Goal: Information Seeking & Learning: Learn about a topic

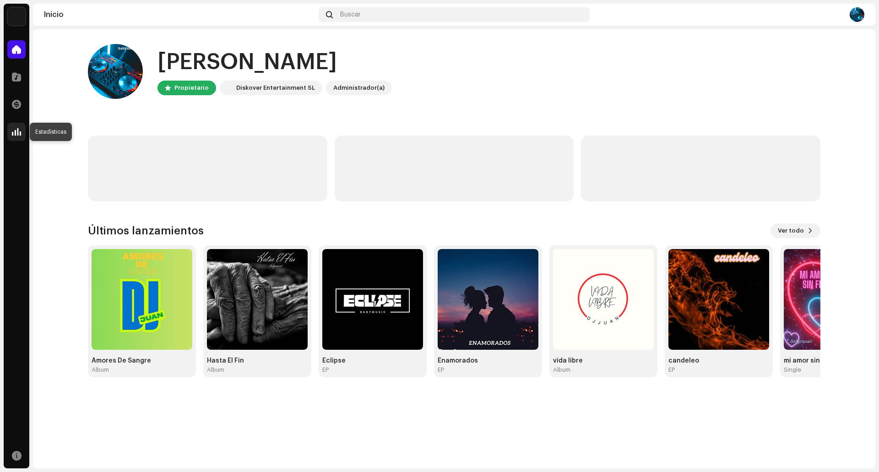
click at [14, 130] on span at bounding box center [16, 131] width 9 height 7
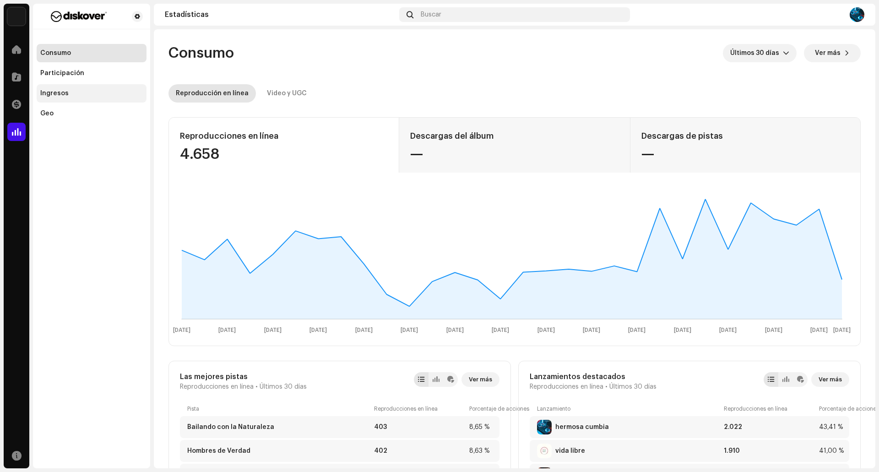
click at [78, 95] on div "Ingresos" at bounding box center [91, 93] width 103 height 7
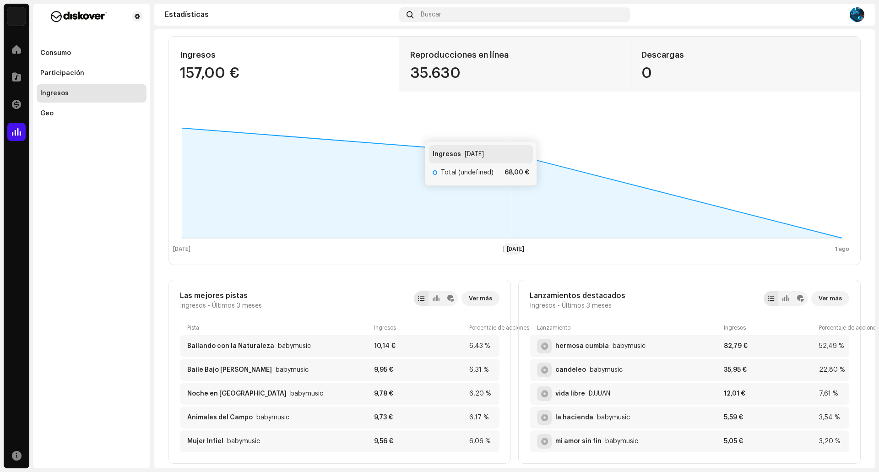
scroll to position [92, 0]
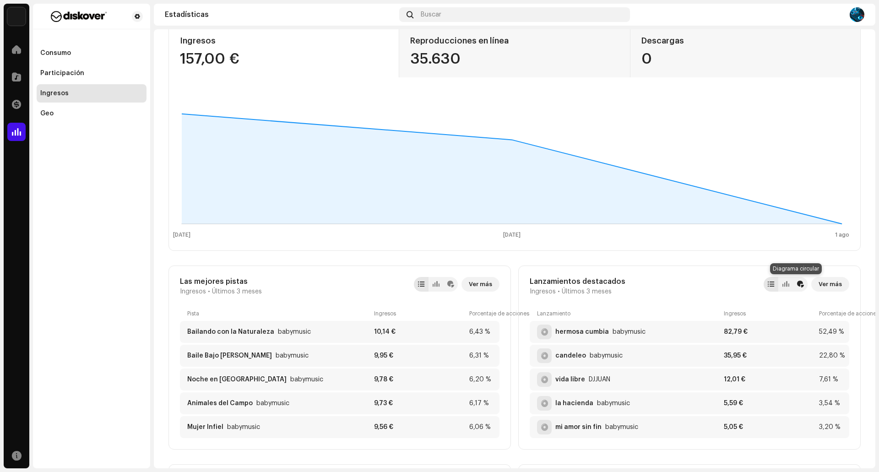
click at [797, 285] on div at bounding box center [800, 284] width 7 height 7
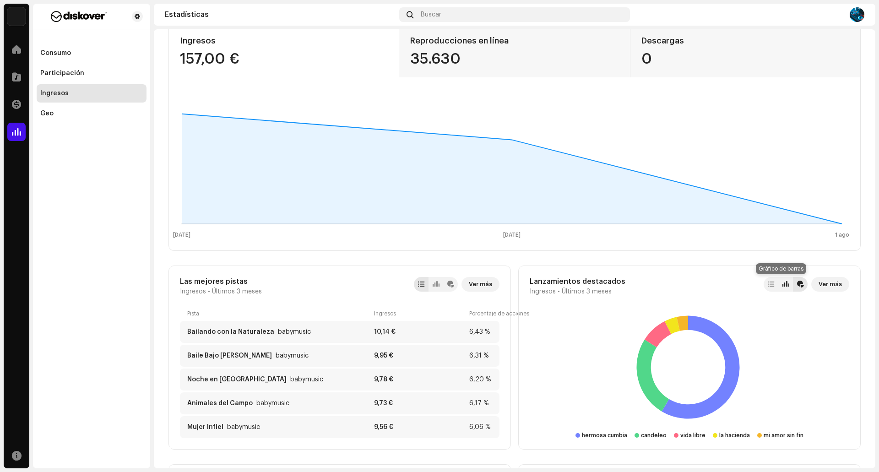
click at [784, 285] on div at bounding box center [785, 284] width 15 height 15
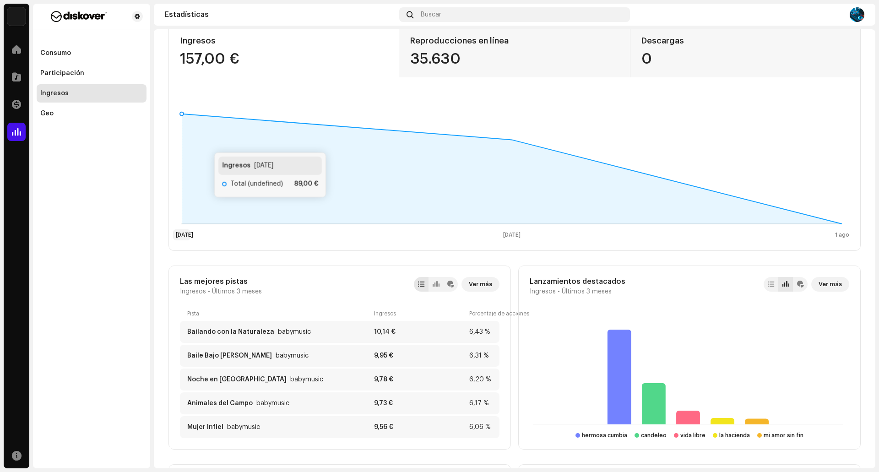
scroll to position [0, 0]
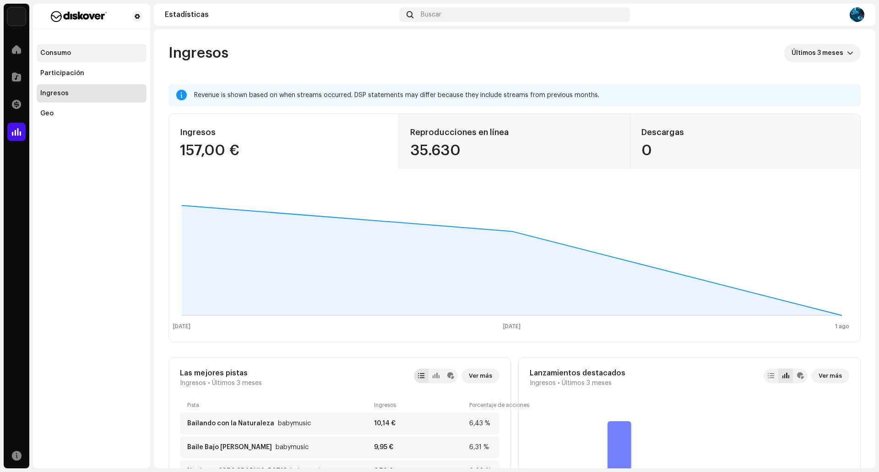
click at [79, 51] on div "Consumo" at bounding box center [91, 52] width 103 height 7
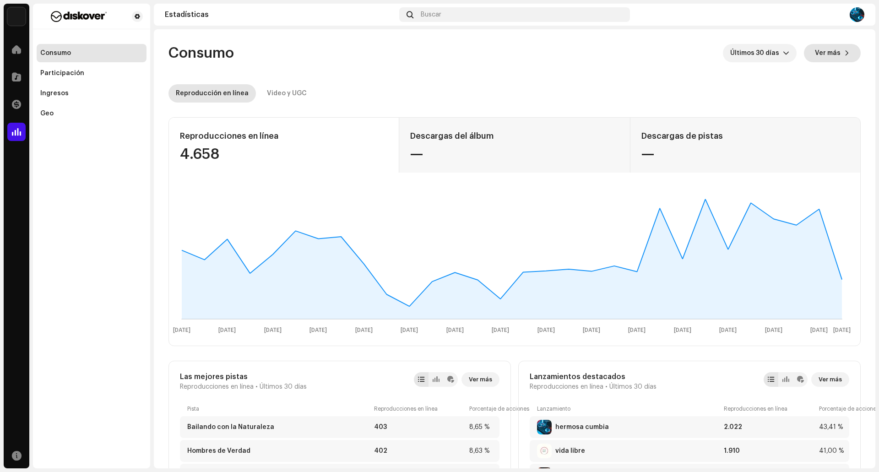
click at [831, 54] on span "Ver más" at bounding box center [828, 53] width 26 height 18
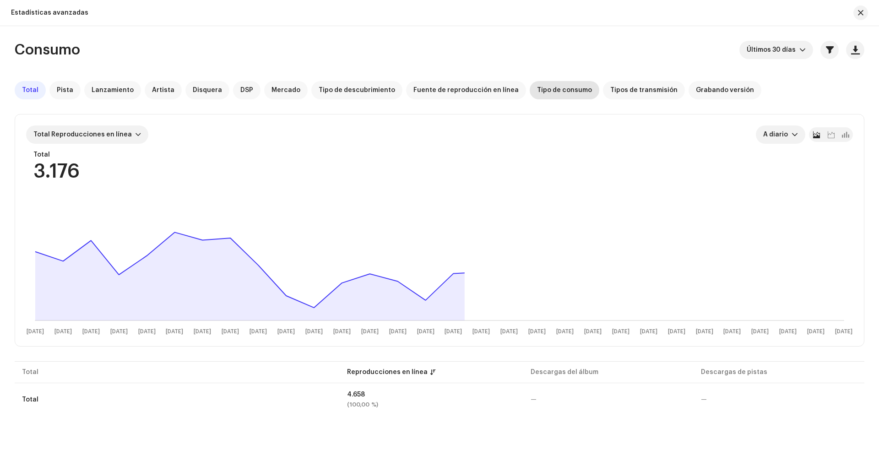
click at [554, 90] on span "Tipo de consumo" at bounding box center [564, 89] width 55 height 7
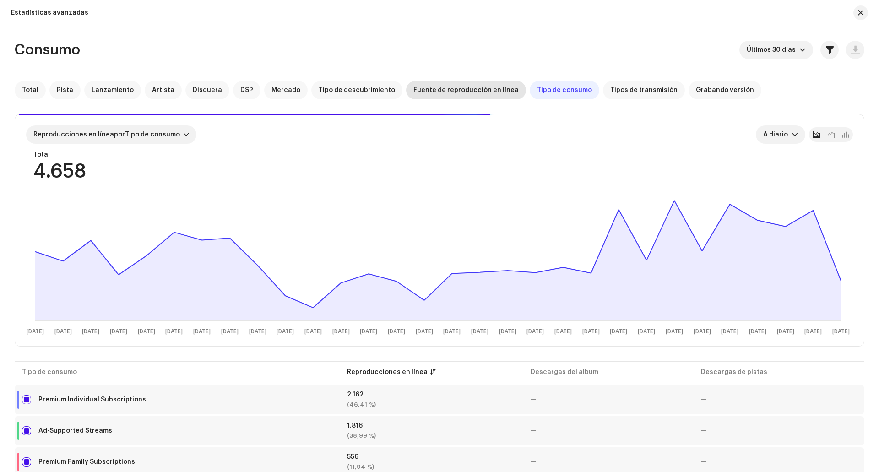
click at [476, 88] on span "Fuente de reproducción en línea" at bounding box center [465, 89] width 105 height 7
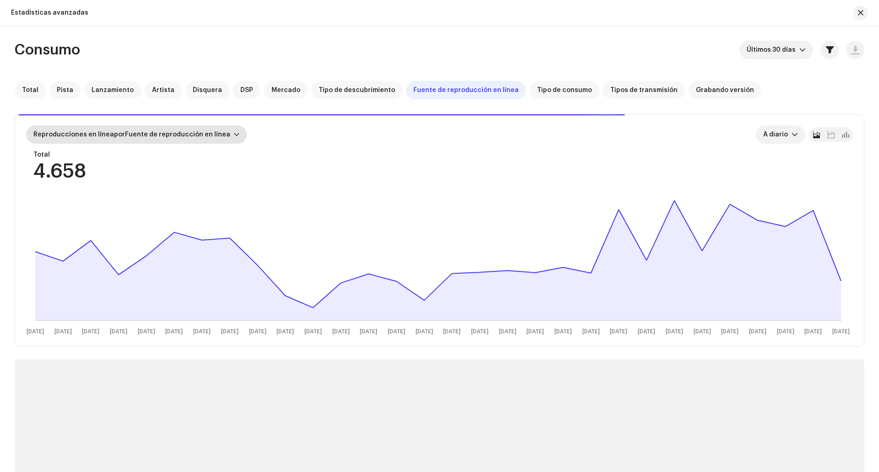
click at [234, 135] on div at bounding box center [236, 134] width 5 height 7
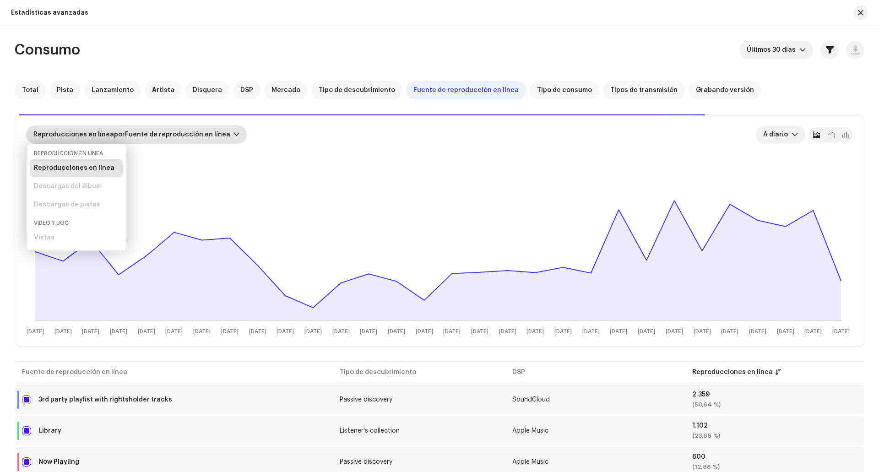
click at [234, 135] on div at bounding box center [236, 134] width 5 height 7
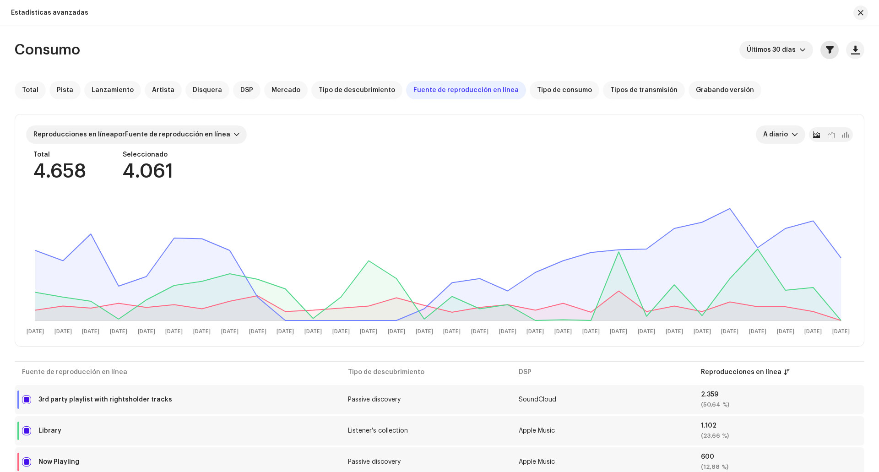
click at [820, 49] on button "button" at bounding box center [829, 50] width 18 height 18
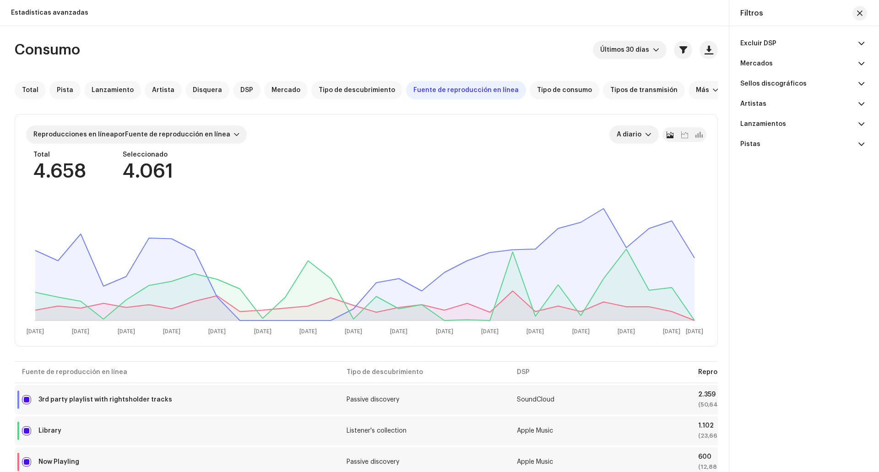
click at [781, 62] on p-accordion-header "Mercados" at bounding box center [802, 64] width 124 height 20
click at [865, 103] on div "Excluir DSP Amazon Music Amazon Music Ad Supported Amazon Music Unlimited Amazo…" at bounding box center [802, 236] width 146 height 420
click at [862, 103] on span at bounding box center [861, 103] width 6 height 7
click at [789, 113] on p-accordion-header "Artistas" at bounding box center [802, 104] width 124 height 20
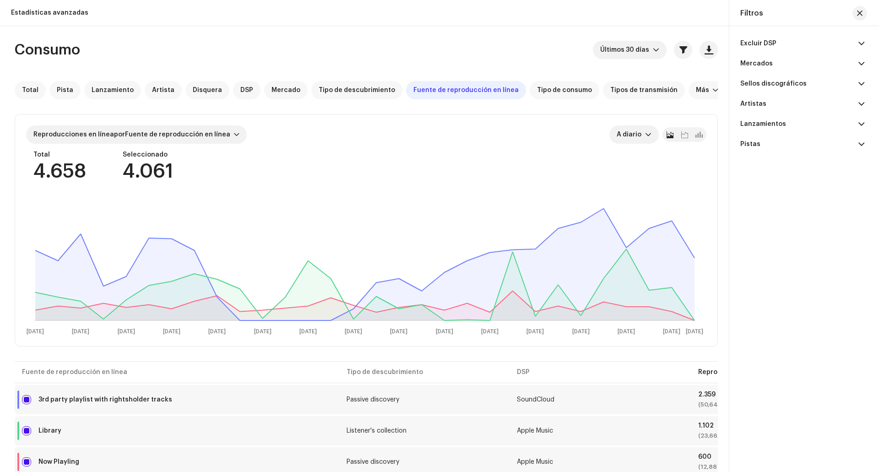
click at [786, 119] on p-accordion-header "Lanzamientos" at bounding box center [802, 124] width 124 height 20
click at [865, 105] on div "Excluir DSP Amazon Music Amazon Music Ad Supported Amazon Music Unlimited Amazo…" at bounding box center [802, 236] width 146 height 420
click at [857, 103] on p-accordion-header "Artistas" at bounding box center [802, 104] width 124 height 20
click at [790, 118] on input "text" at bounding box center [802, 123] width 124 height 18
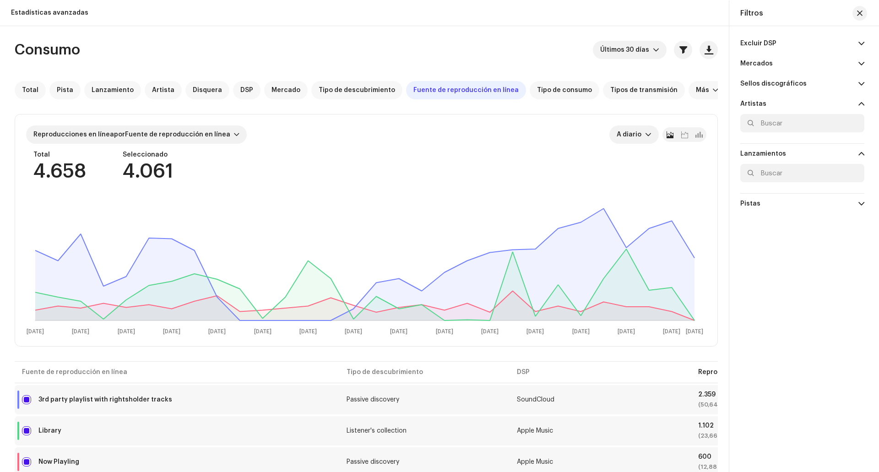
click at [862, 102] on span at bounding box center [861, 103] width 6 height 7
click at [857, 123] on p-accordion-header "Lanzamientos" at bounding box center [802, 124] width 124 height 20
click at [861, 63] on span at bounding box center [861, 63] width 6 height 7
click at [797, 85] on input "text" at bounding box center [802, 83] width 124 height 18
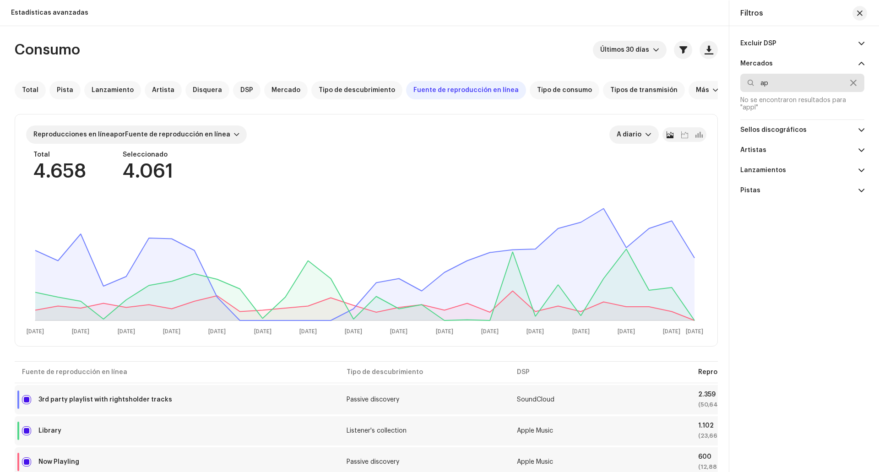
type input "a"
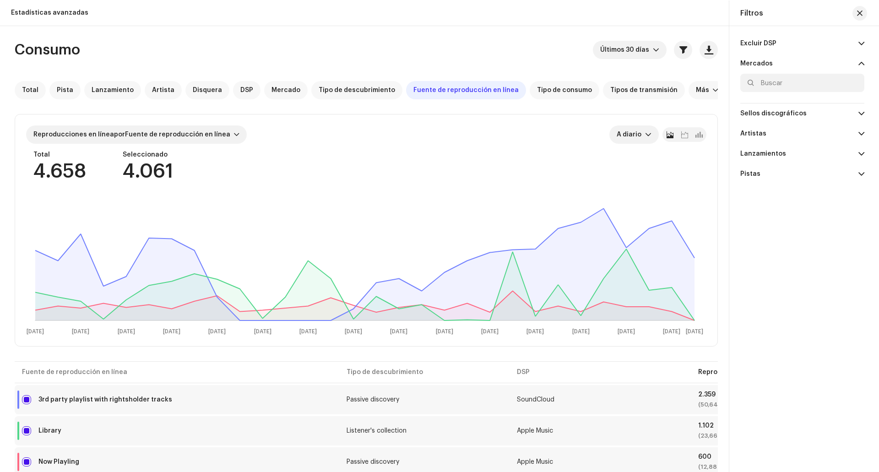
click at [855, 46] on p-accordion-header "Excluir DSP" at bounding box center [802, 43] width 124 height 20
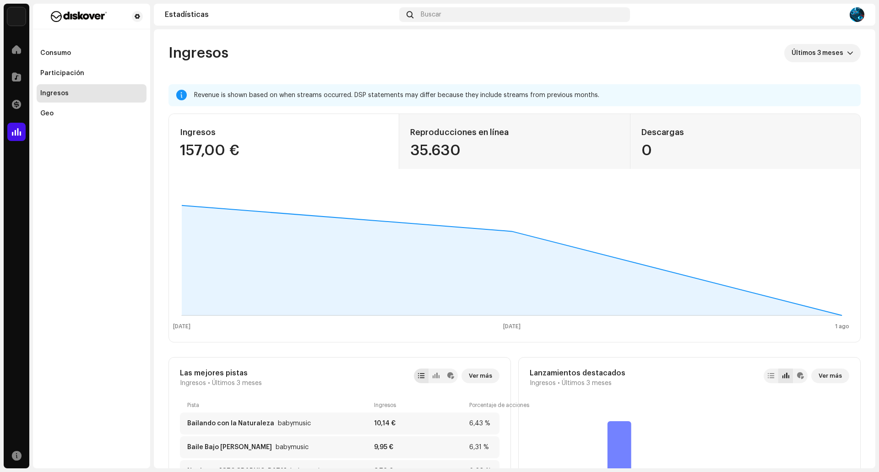
click at [49, 91] on div "Ingresos" at bounding box center [54, 93] width 28 height 7
click at [18, 107] on span at bounding box center [16, 104] width 9 height 7
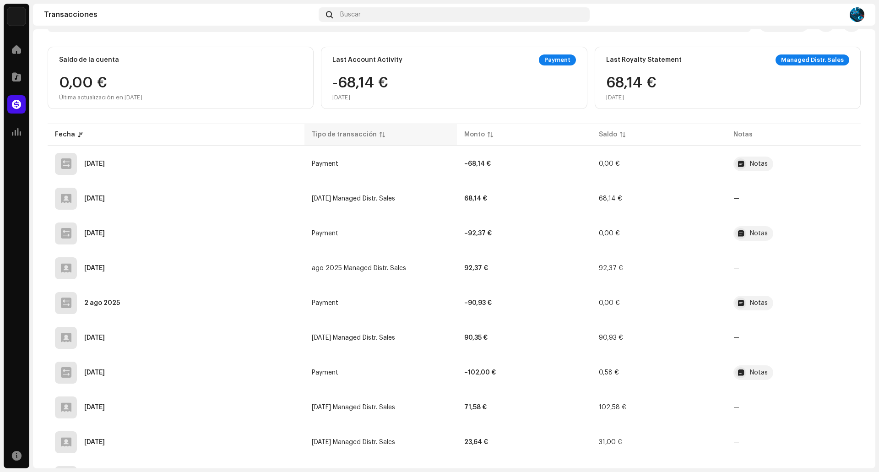
scroll to position [63, 0]
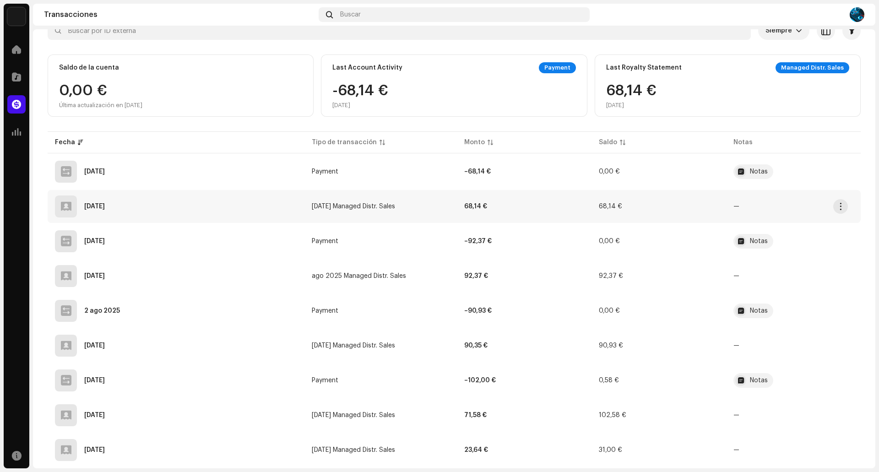
click at [72, 206] on div at bounding box center [66, 206] width 22 height 22
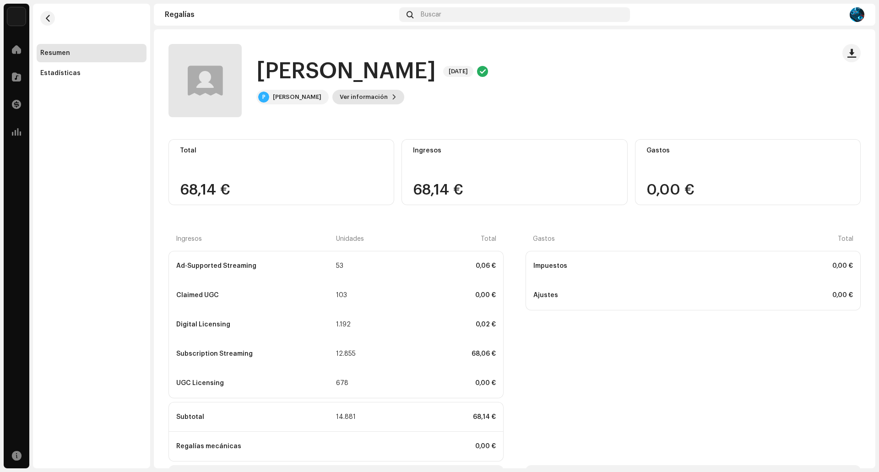
click at [346, 95] on span "Ver información" at bounding box center [364, 97] width 48 height 18
click at [462, 149] on div "[PERSON_NAME] 5689496 ID del (de la) beneficiario(a) 687270 Mes del estado de c…" at bounding box center [439, 236] width 879 height 472
click at [353, 99] on button "Ver información" at bounding box center [368, 97] width 72 height 15
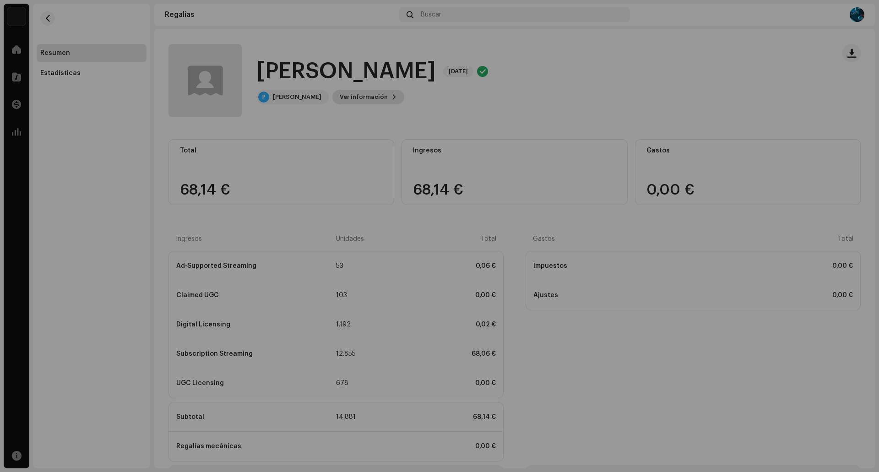
click at [353, 99] on div "[PERSON_NAME] 5689496 ID del (de la) beneficiario(a) 687270 Mes del estado de c…" at bounding box center [439, 236] width 879 height 472
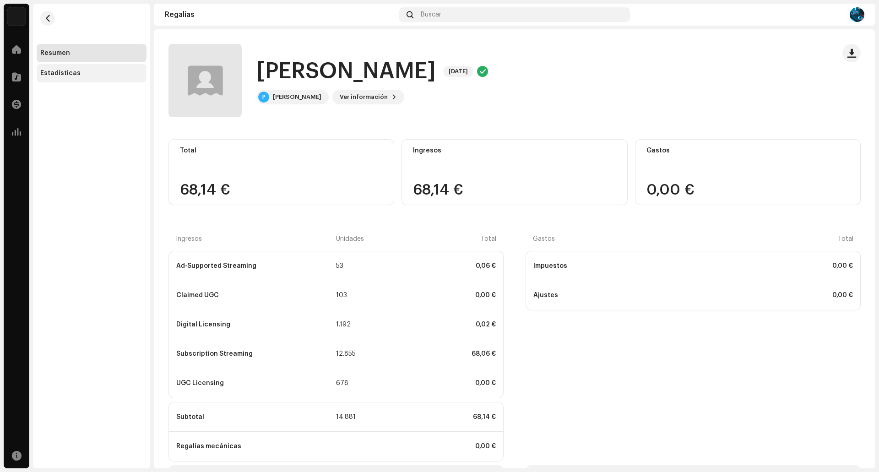
click at [59, 75] on div "Estadísticas" at bounding box center [60, 73] width 40 height 7
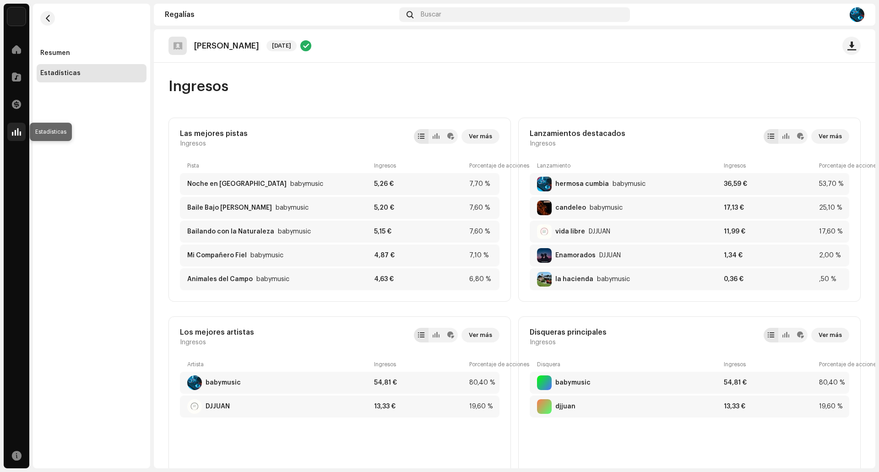
click at [12, 130] on span at bounding box center [16, 131] width 9 height 7
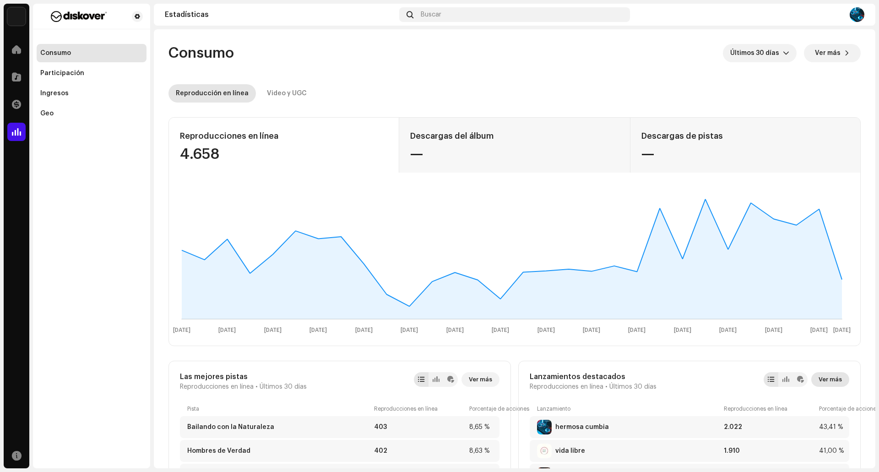
click at [823, 376] on span "Ver más" at bounding box center [829, 379] width 23 height 18
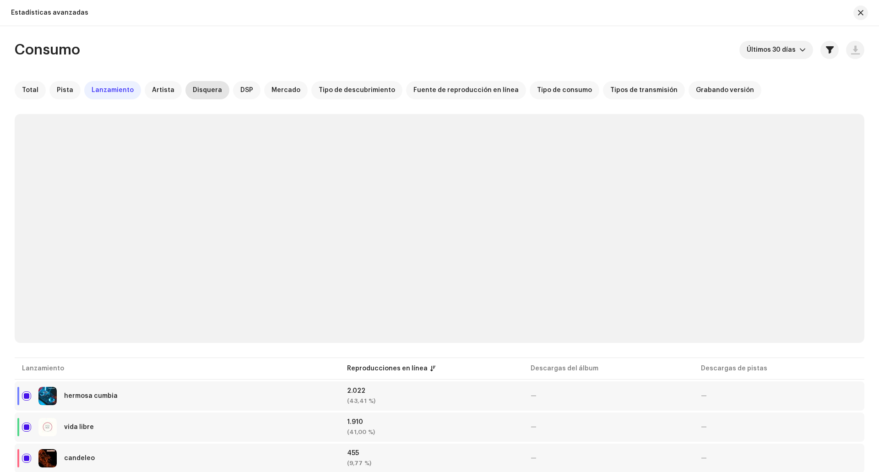
click at [203, 91] on span "Disquera" at bounding box center [207, 89] width 29 height 7
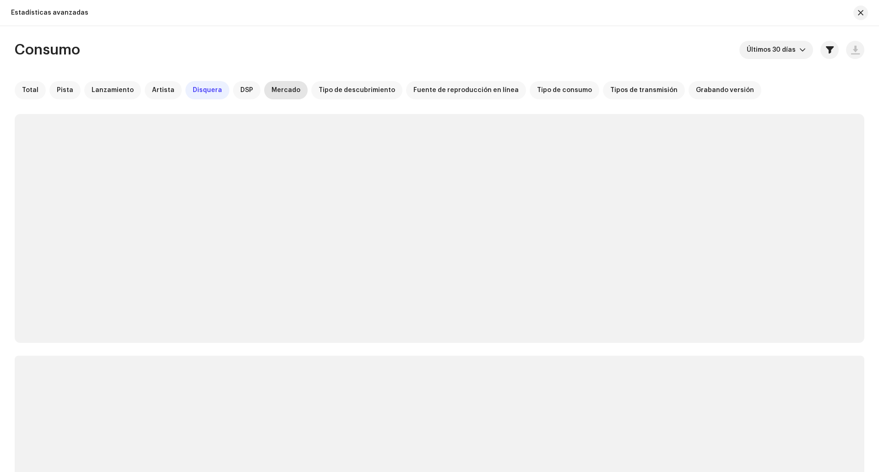
click at [271, 89] on span "Mercado" at bounding box center [285, 89] width 29 height 7
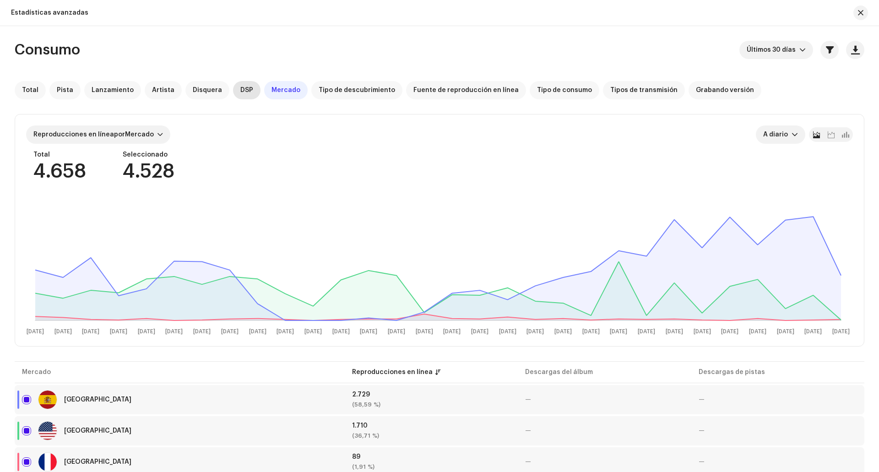
click at [240, 89] on span "DSP" at bounding box center [246, 89] width 13 height 7
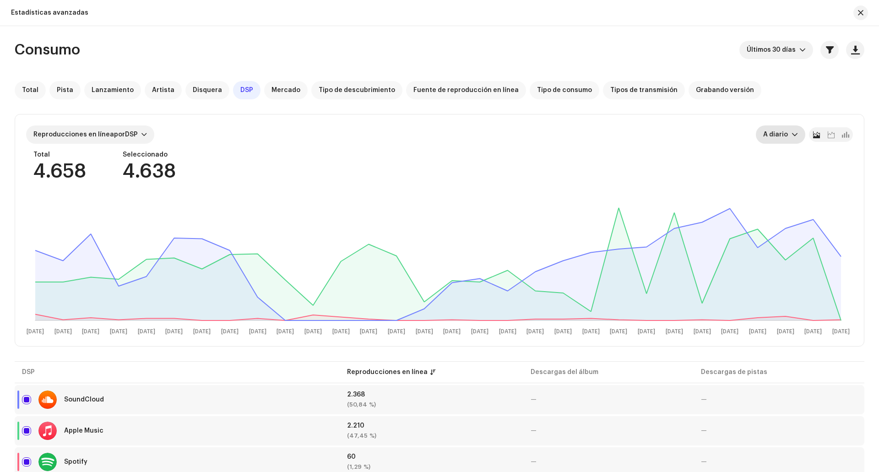
click at [786, 138] on span "A diario" at bounding box center [777, 134] width 28 height 18
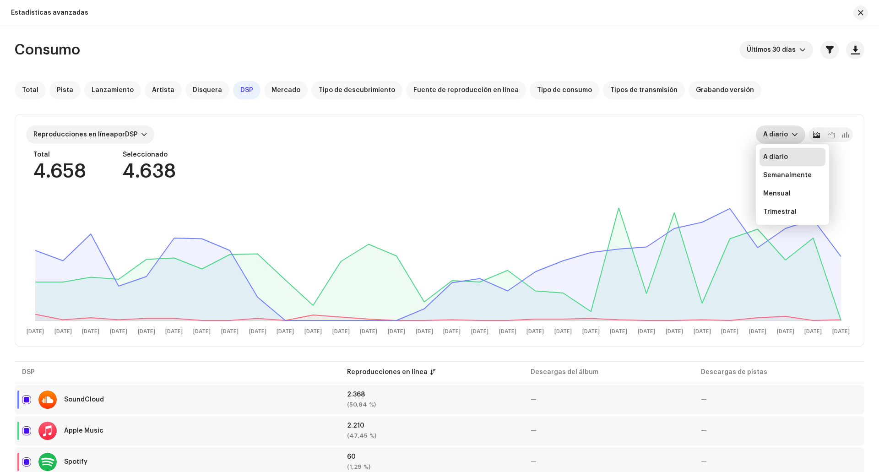
click at [773, 162] on li "A diario" at bounding box center [792, 157] width 66 height 18
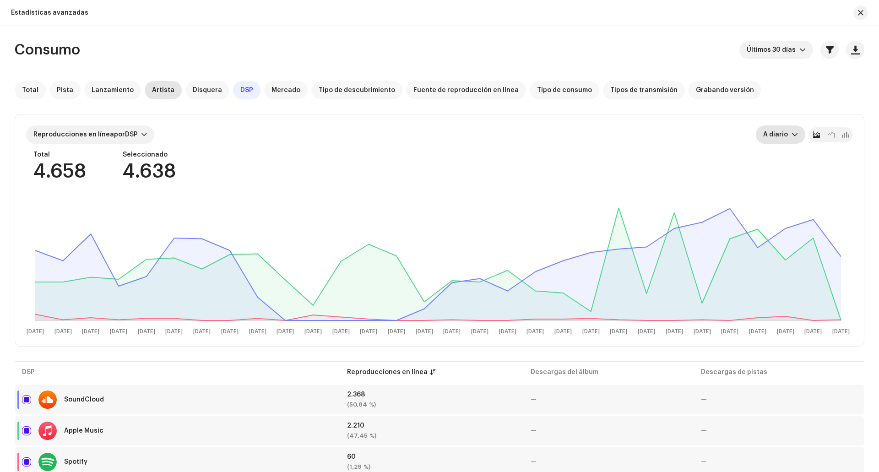
click at [156, 93] on span "Artista" at bounding box center [163, 89] width 22 height 7
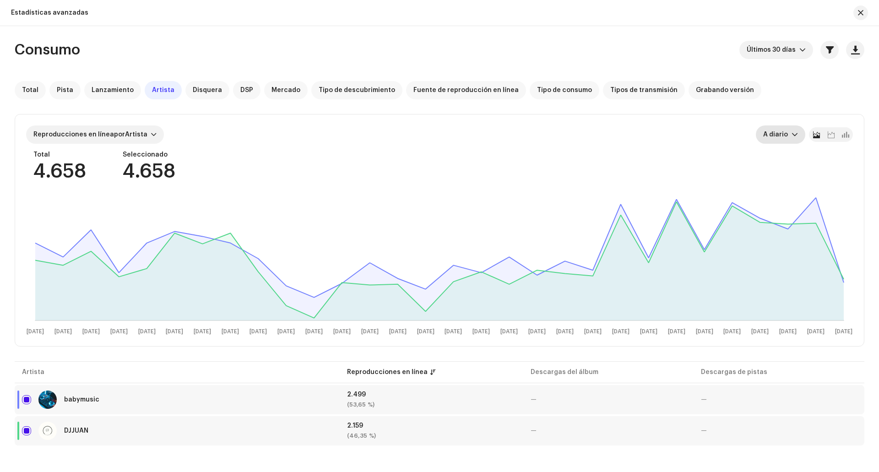
click at [853, 5] on div at bounding box center [857, 12] width 22 height 15
click at [859, 11] on span "button" at bounding box center [860, 12] width 5 height 7
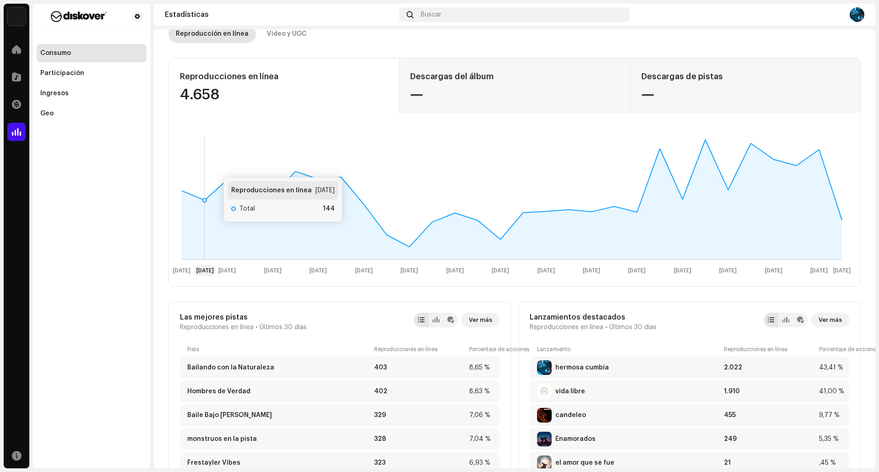
scroll to position [46, 0]
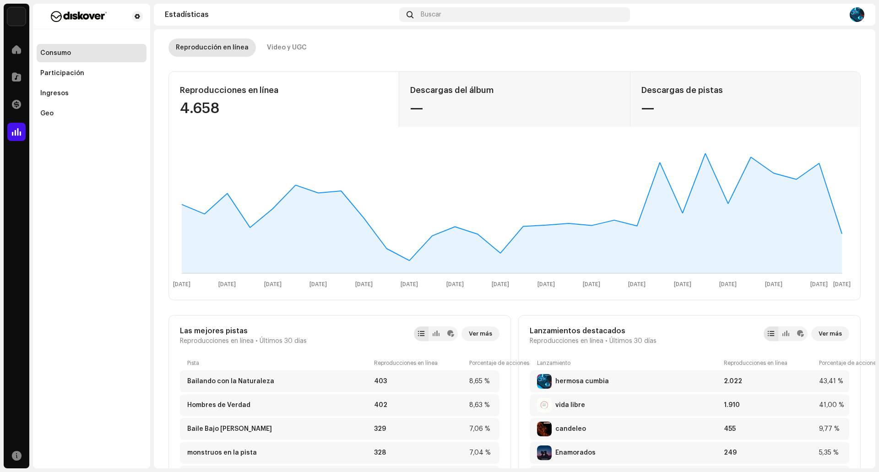
click at [96, 169] on div "Consumo Participación Ingresos Geo" at bounding box center [91, 236] width 117 height 465
click at [84, 98] on div "Ingresos" at bounding box center [92, 93] width 110 height 18
